Goal: Information Seeking & Learning: Learn about a topic

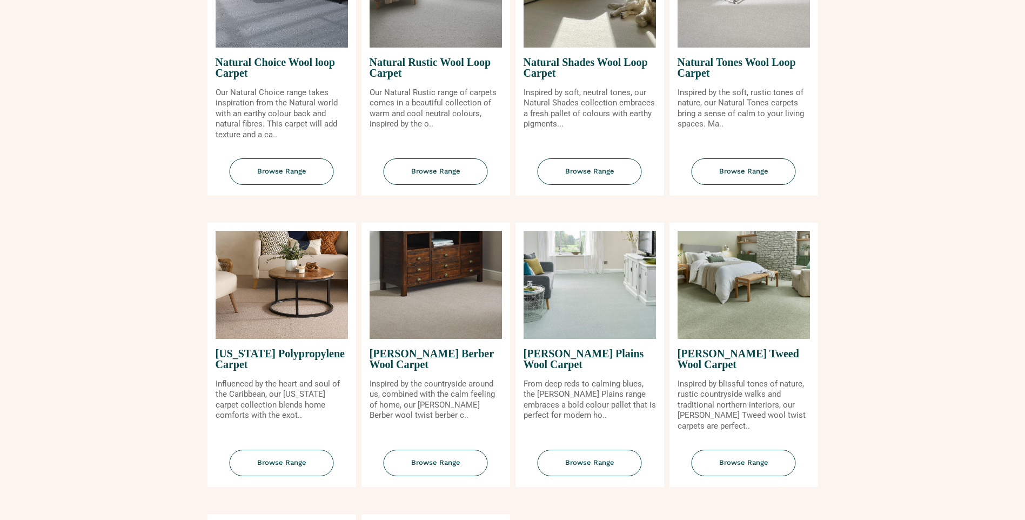
scroll to position [919, 0]
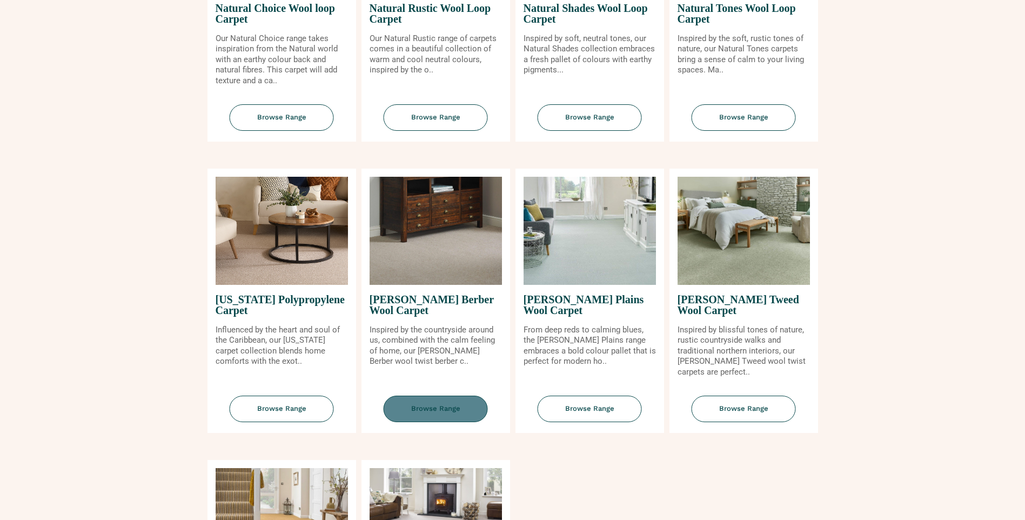
click at [439, 407] on span "Browse Range" at bounding box center [436, 409] width 104 height 26
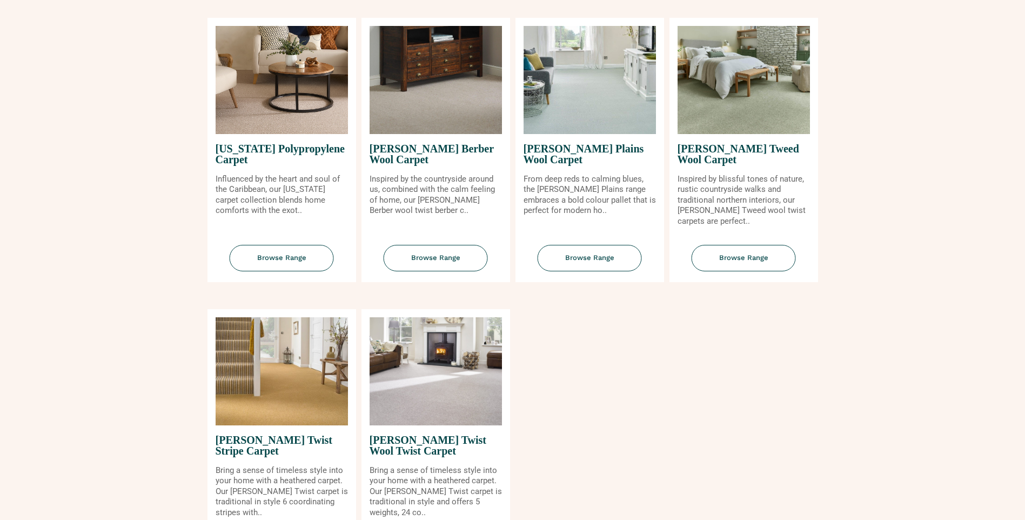
scroll to position [1081, 0]
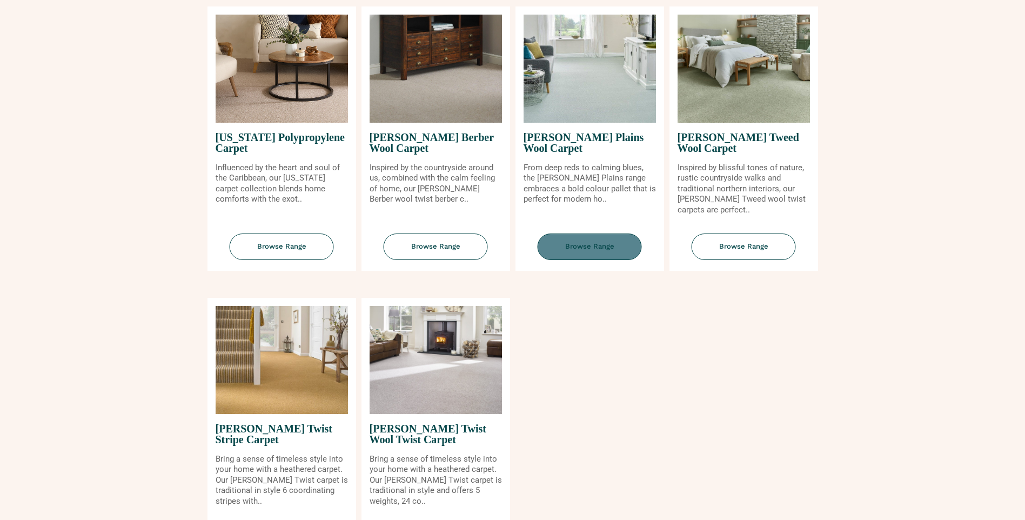
click at [599, 244] on span "Browse Range" at bounding box center [590, 246] width 104 height 26
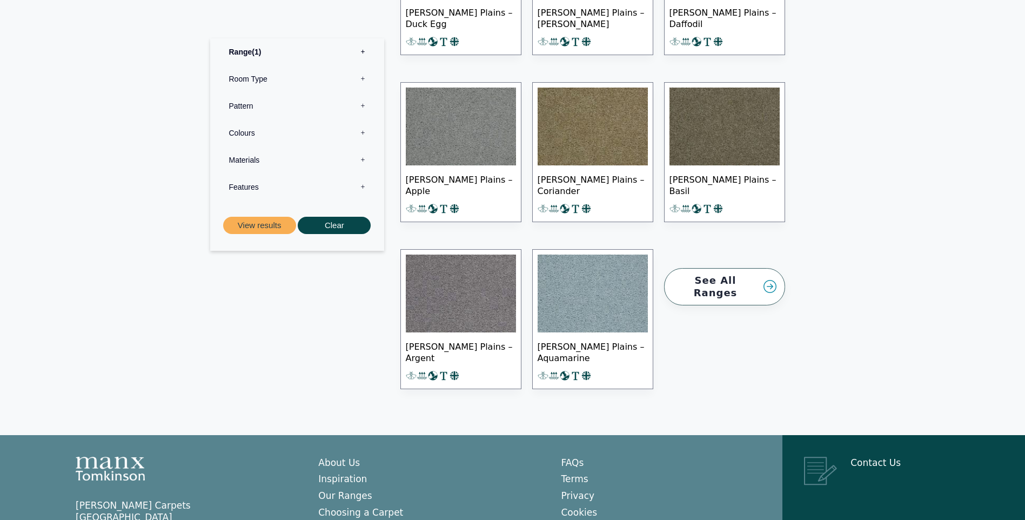
scroll to position [1405, 0]
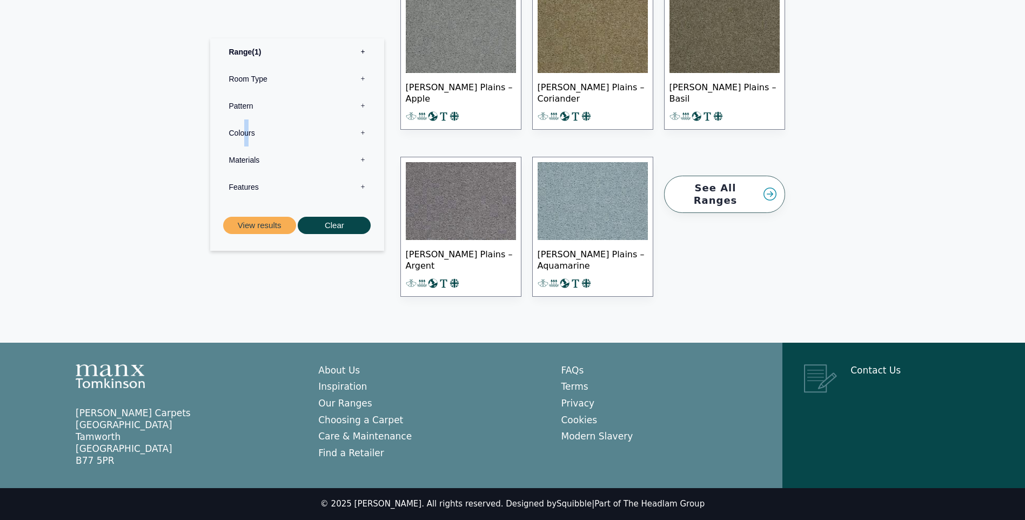
click at [243, 129] on label "Colours 0" at bounding box center [297, 132] width 158 height 27
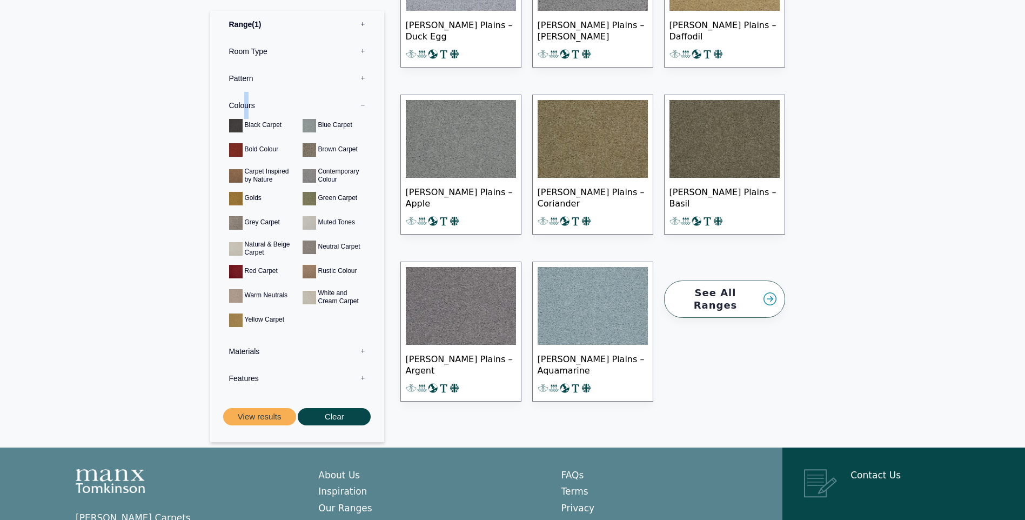
scroll to position [1297, 0]
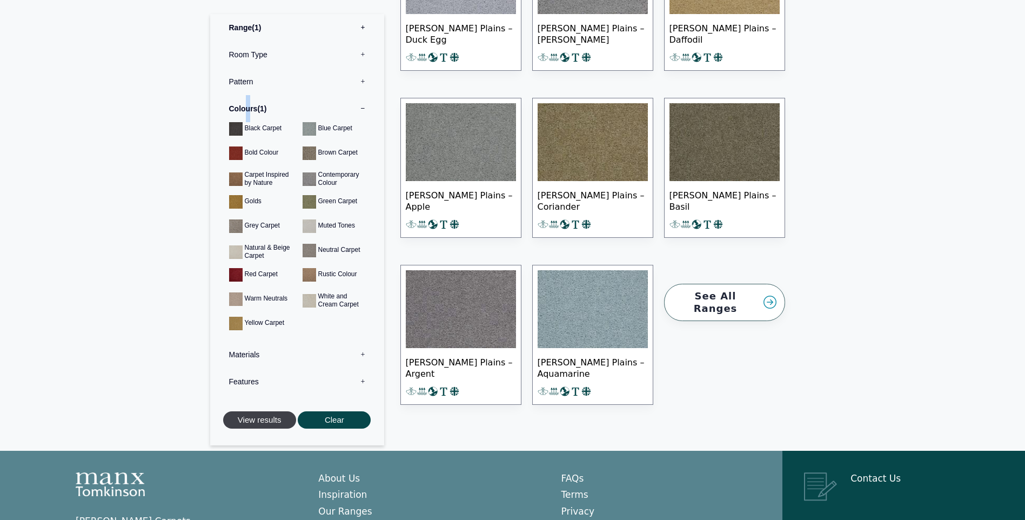
click at [265, 420] on button "View results" at bounding box center [259, 420] width 73 height 18
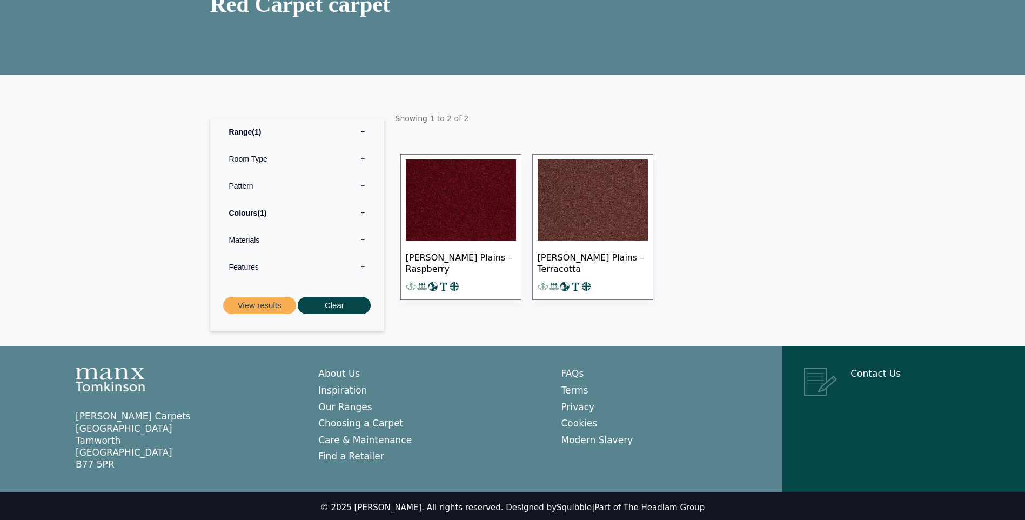
scroll to position [130, 0]
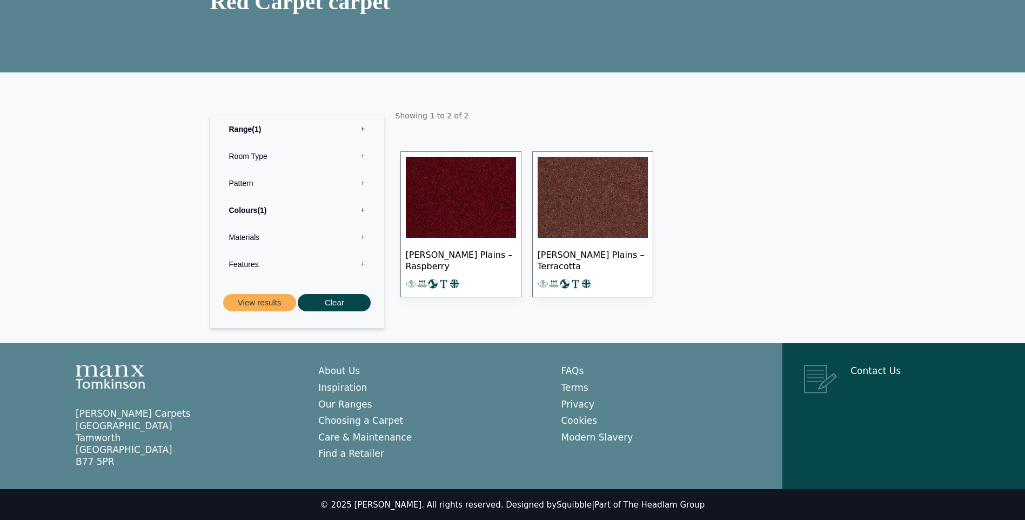
click at [586, 216] on img at bounding box center [593, 197] width 110 height 81
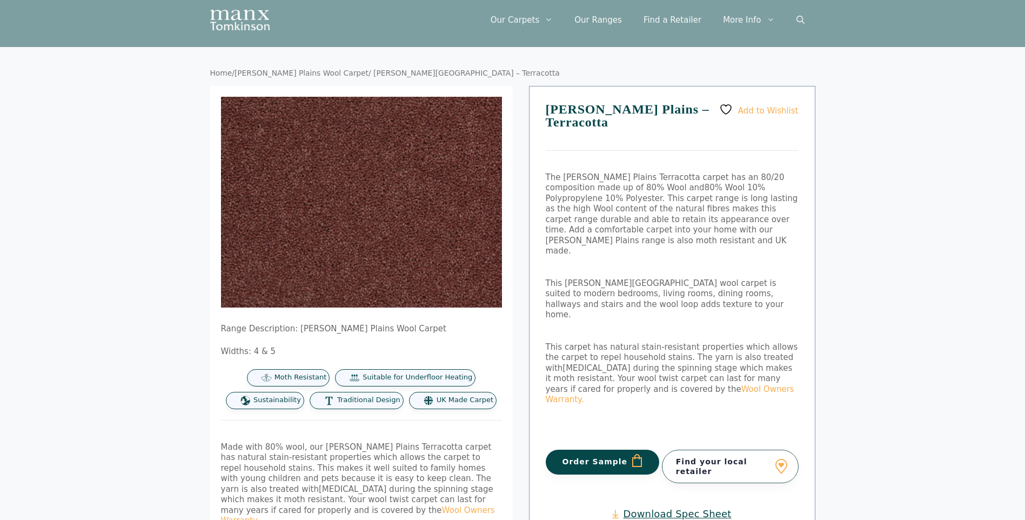
scroll to position [54, 0]
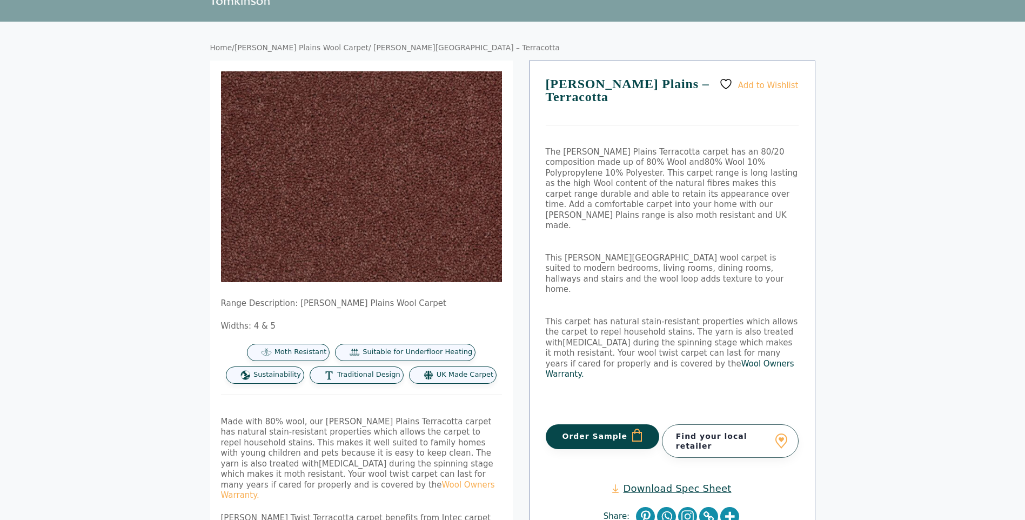
click at [632, 359] on link "Wool Owners Warranty." at bounding box center [670, 369] width 249 height 21
